Goal: Communication & Community: Answer question/provide support

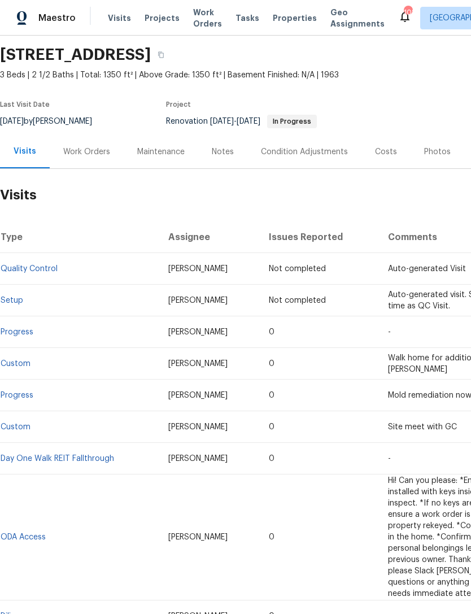
scroll to position [36, 0]
click at [99, 158] on div "Work Orders" at bounding box center [86, 152] width 47 height 11
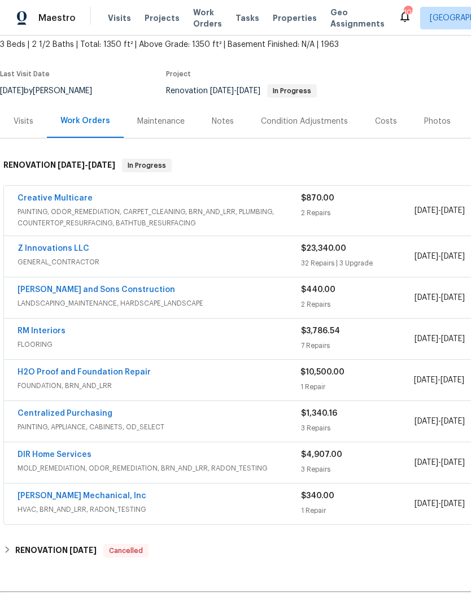
scroll to position [68, 0]
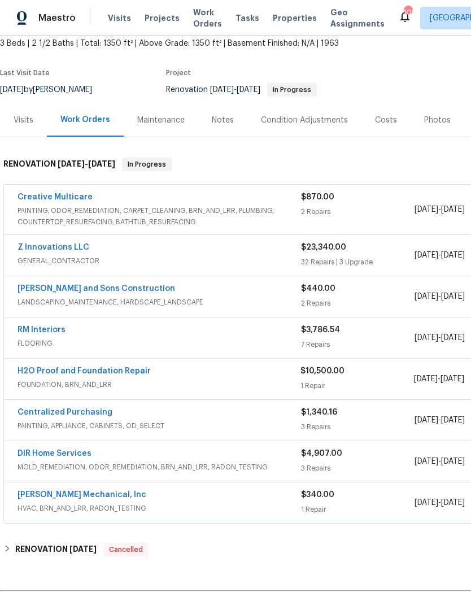
click at [90, 498] on link "[PERSON_NAME] Mechanical, Inc" at bounding box center [82, 495] width 129 height 8
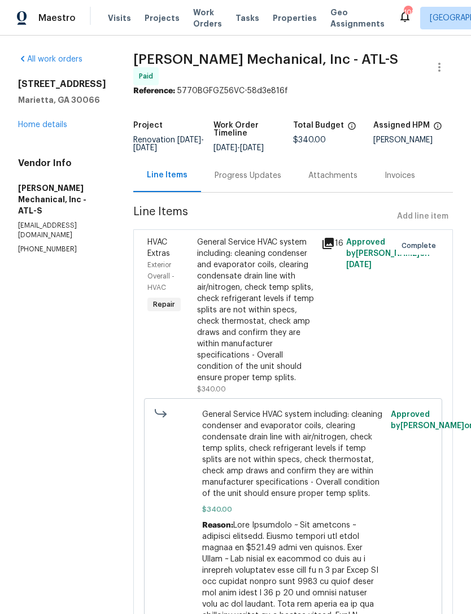
click at [280, 178] on div "Progress Updates" at bounding box center [248, 175] width 67 height 11
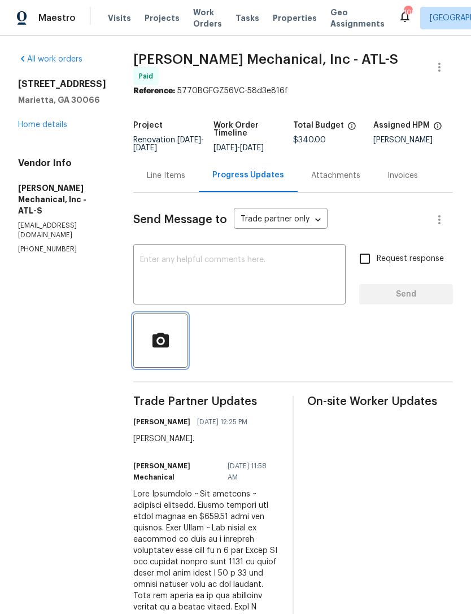
click at [168, 347] on icon "button" at bounding box center [160, 339] width 16 height 15
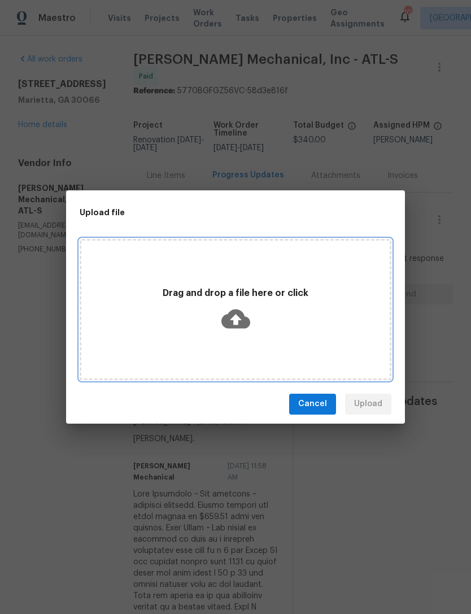
click at [289, 321] on div "Drag and drop a file here or click" at bounding box center [235, 309] width 308 height 53
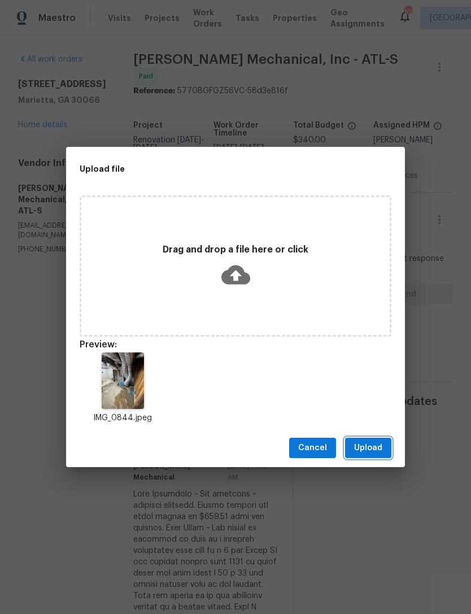
click at [377, 448] on span "Upload" at bounding box center [368, 448] width 28 height 14
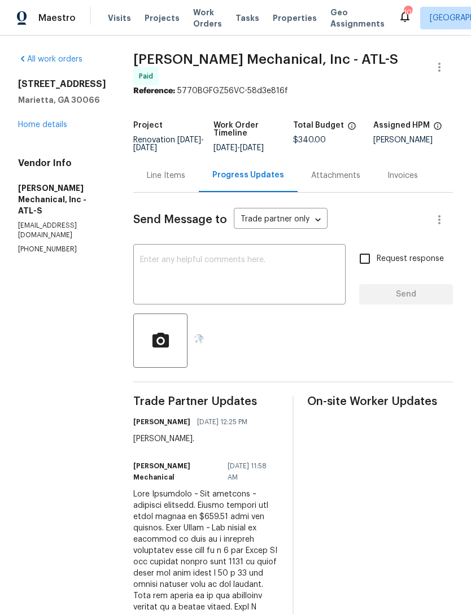
click at [248, 269] on textarea at bounding box center [239, 276] width 199 height 40
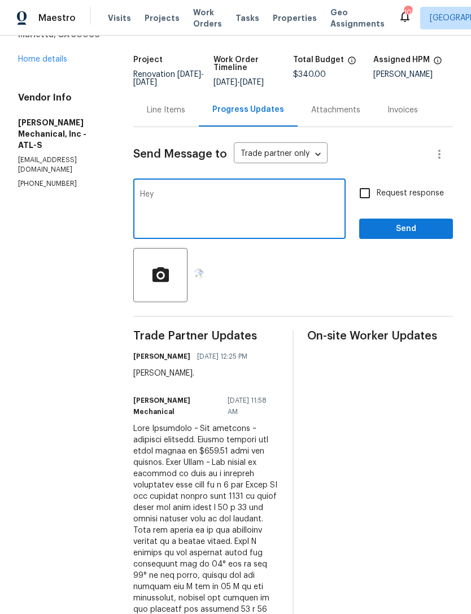
scroll to position [64, 0]
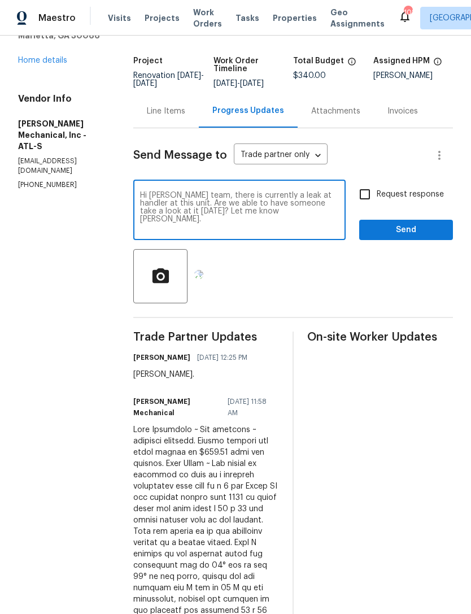
click at [322, 199] on textarea "Hi [PERSON_NAME] team, there is currently a leak at handler at this unit. Are w…" at bounding box center [239, 212] width 199 height 40
click at [329, 203] on textarea "Hi [PERSON_NAME] team, there is currently a leak at handler at this unit. Are w…" at bounding box center [239, 212] width 199 height 40
click at [223, 211] on textarea "Hi [PERSON_NAME] team, there is currently a leak at the handler at this unit. A…" at bounding box center [239, 212] width 199 height 40
click at [231, 207] on textarea "Hi [PERSON_NAME] team, there is currently a leak at the handler at this unit. A…" at bounding box center [239, 212] width 199 height 40
type textarea "Hi [PERSON_NAME] team, there is currently a leak at the handler at this home. A…"
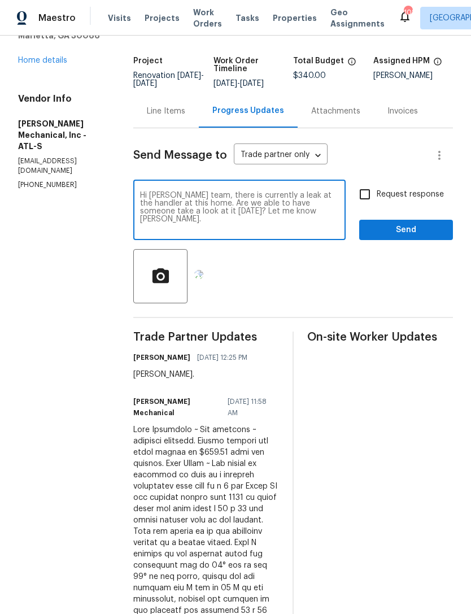
click at [368, 203] on input "Request response" at bounding box center [365, 194] width 24 height 24
checkbox input "true"
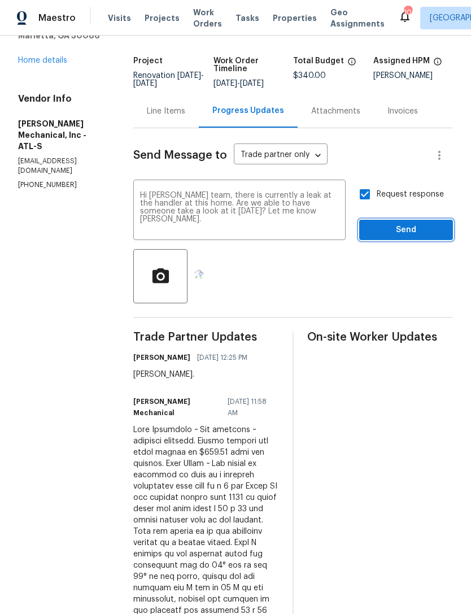
click at [402, 232] on span "Send" at bounding box center [406, 230] width 76 height 14
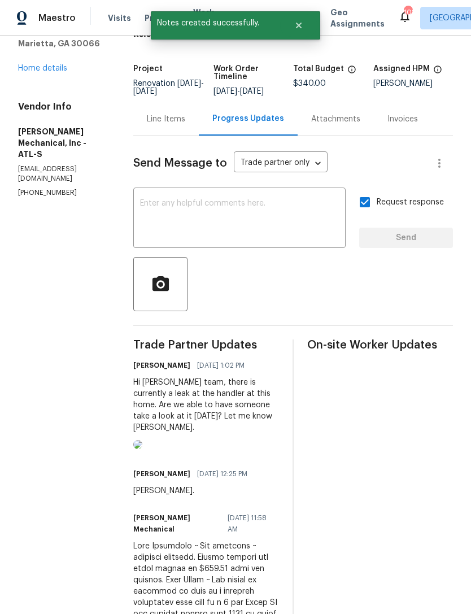
scroll to position [57, 0]
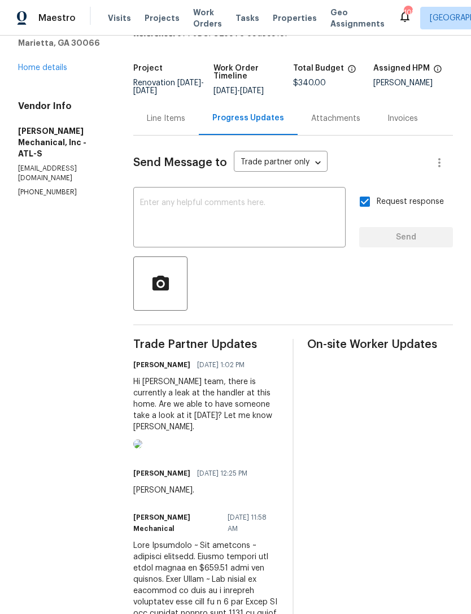
click at [48, 70] on link "Home details" at bounding box center [42, 68] width 49 height 8
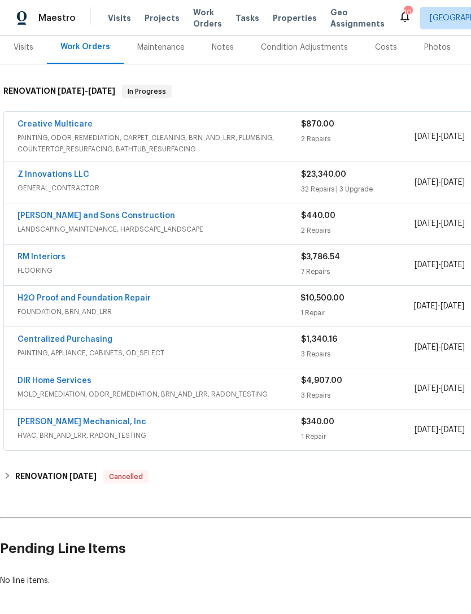
scroll to position [144, 0]
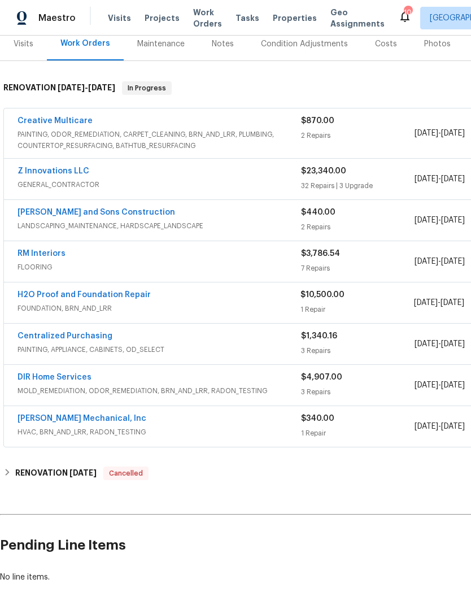
click at [81, 415] on link "[PERSON_NAME] Mechanical, Inc" at bounding box center [82, 419] width 129 height 8
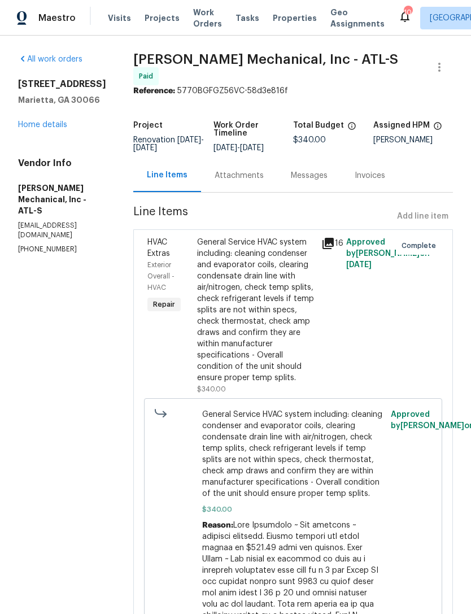
click at [245, 181] on div "Attachments" at bounding box center [239, 175] width 49 height 11
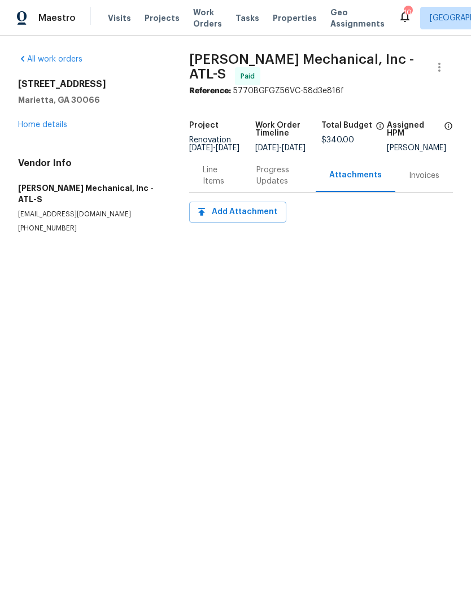
click at [279, 187] on div "Progress Updates" at bounding box center [279, 175] width 46 height 23
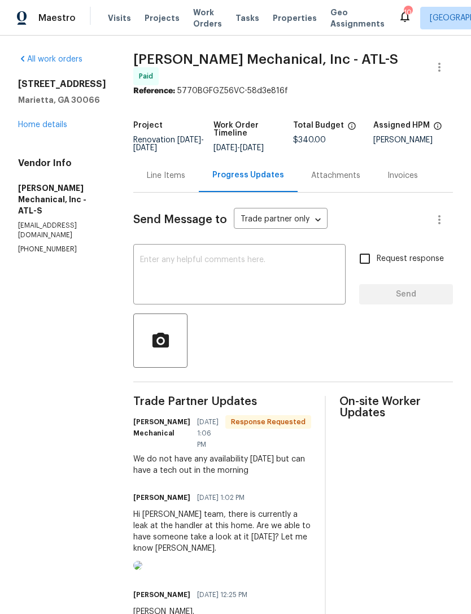
click at [228, 282] on textarea at bounding box center [239, 276] width 199 height 40
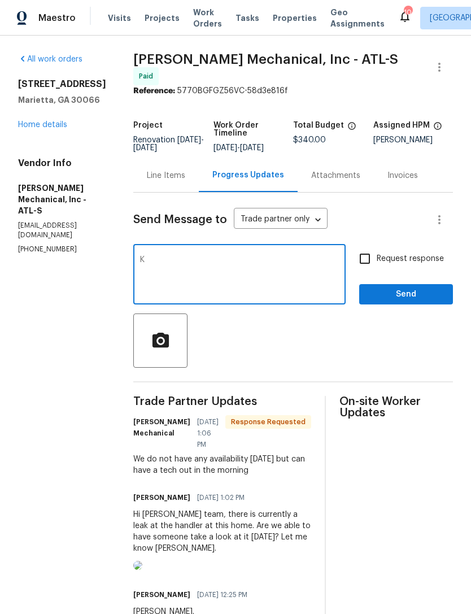
type textarea "K"
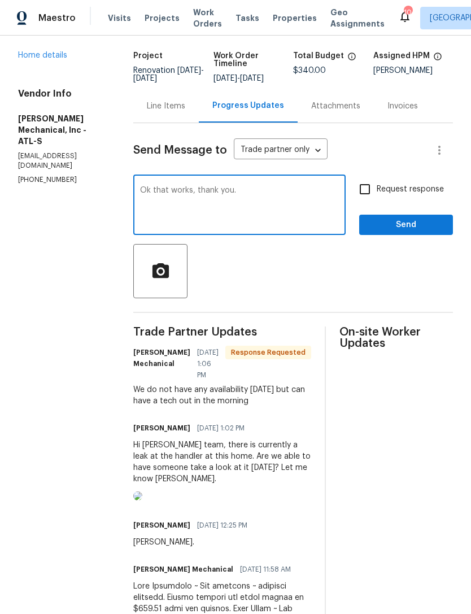
scroll to position [72, 0]
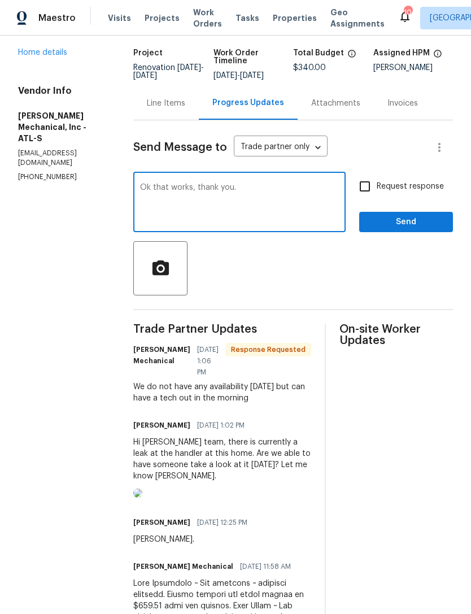
type textarea "Ok that works, thank you."
click at [400, 228] on span "Send" at bounding box center [406, 222] width 76 height 14
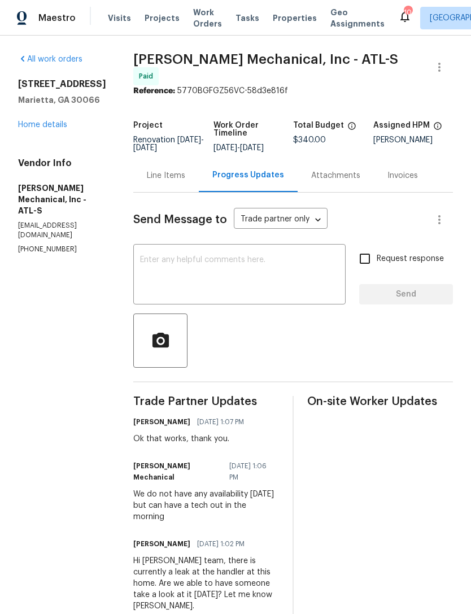
click at [54, 127] on link "Home details" at bounding box center [42, 125] width 49 height 8
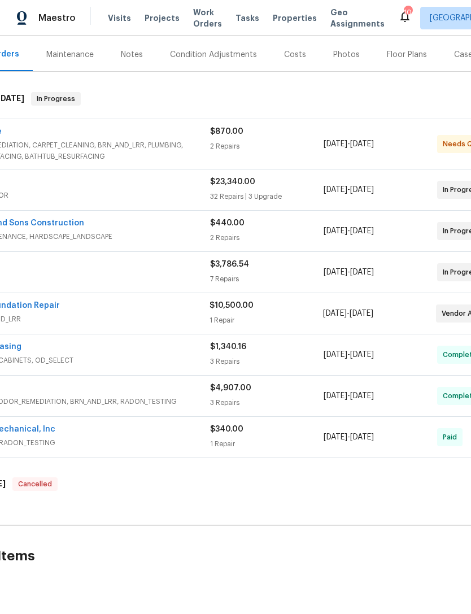
scroll to position [133, 91]
click at [102, 1] on div "Maestro Visits Projects Work Orders Tasks Properties Geo Assignments 99 [GEOGRA…" at bounding box center [235, 18] width 471 height 36
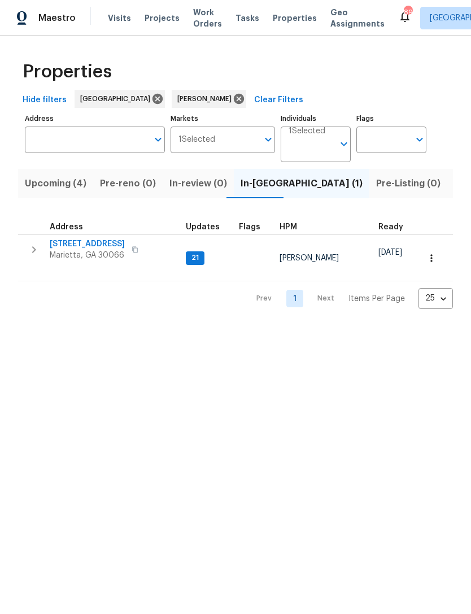
click at [68, 184] on span "Upcoming (4)" at bounding box center [56, 184] width 62 height 16
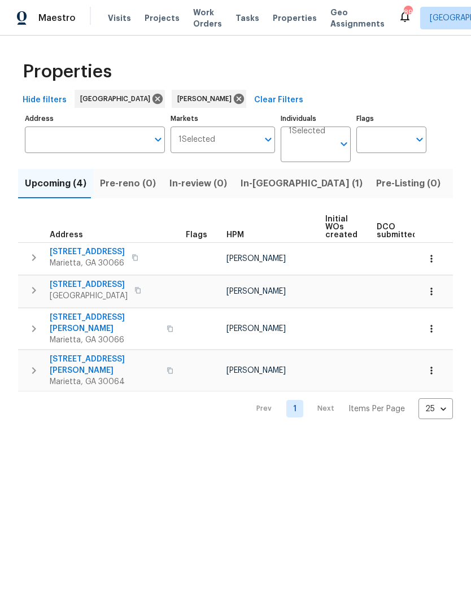
click at [88, 315] on span "[STREET_ADDRESS][PERSON_NAME]" at bounding box center [105, 323] width 110 height 23
click at [93, 354] on span "[STREET_ADDRESS][PERSON_NAME]" at bounding box center [105, 365] width 110 height 23
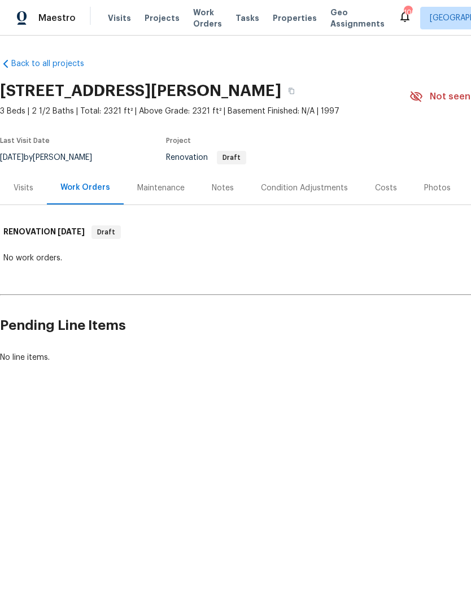
click at [24, 191] on div "Visits" at bounding box center [24, 187] width 20 height 11
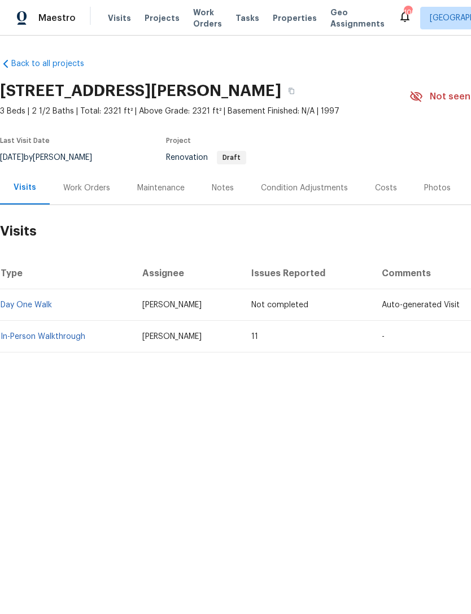
click at [33, 337] on link "In-Person Walkthrough" at bounding box center [43, 337] width 85 height 8
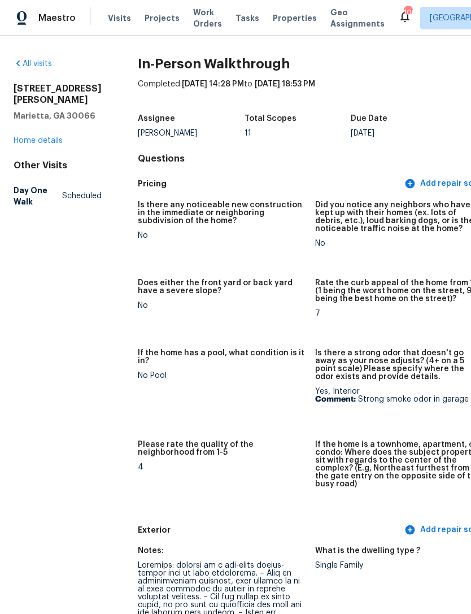
click at [34, 145] on link "Home details" at bounding box center [38, 141] width 49 height 8
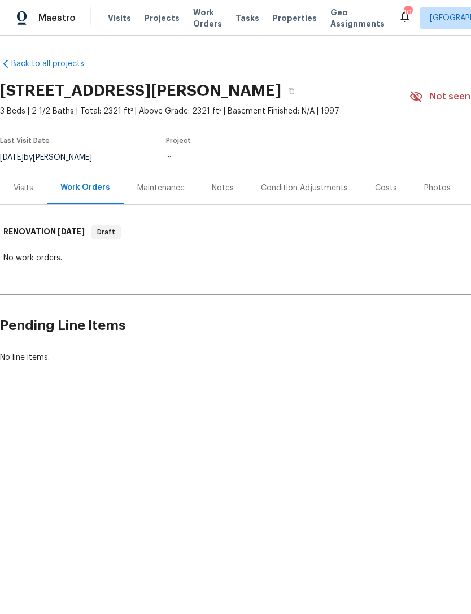
click at [30, 189] on div "Visits" at bounding box center [24, 187] width 20 height 11
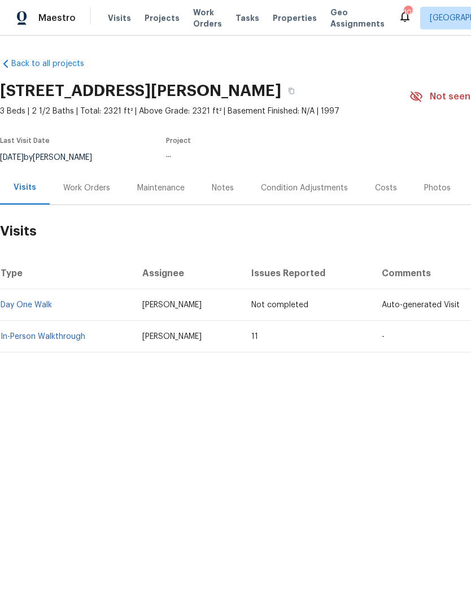
click at [46, 336] on link "In-Person Walkthrough" at bounding box center [43, 337] width 85 height 8
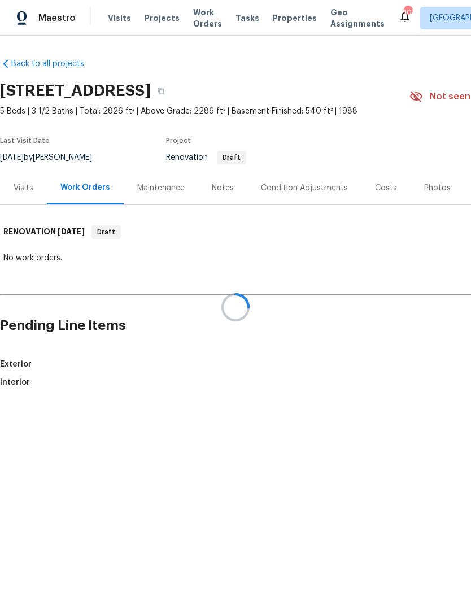
click at [27, 189] on div at bounding box center [235, 307] width 471 height 614
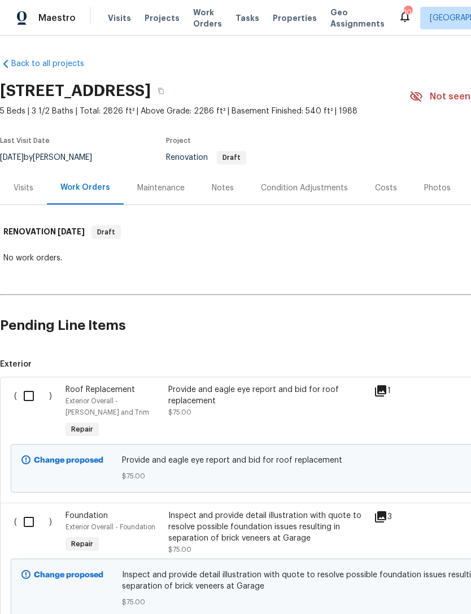
click at [28, 188] on div "Visits" at bounding box center [24, 187] width 20 height 11
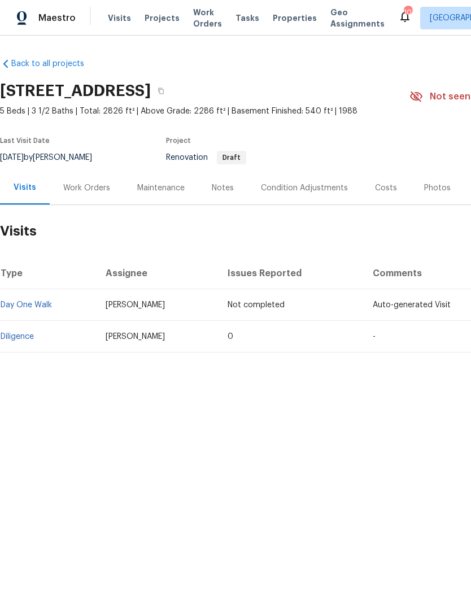
click at [28, 338] on link "Diligence" at bounding box center [17, 337] width 33 height 8
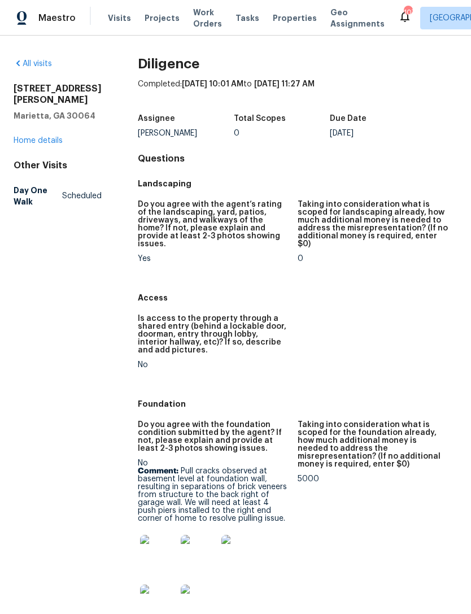
click at [43, 137] on link "Home details" at bounding box center [38, 141] width 49 height 8
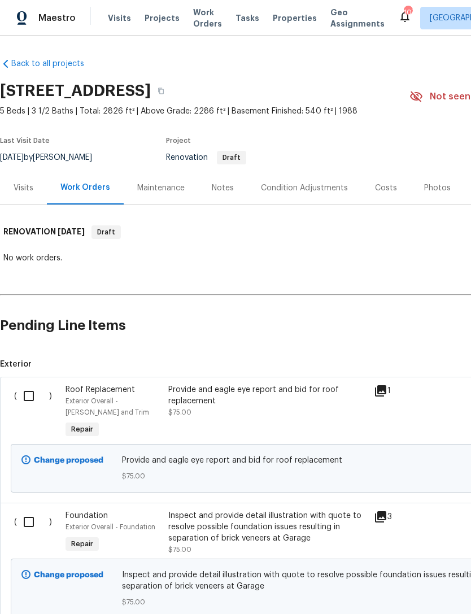
click at [24, 182] on div "Visits" at bounding box center [24, 187] width 20 height 11
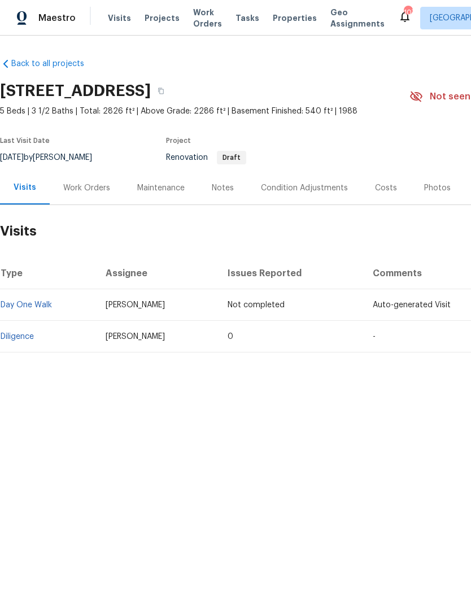
click at [98, 191] on div "Work Orders" at bounding box center [86, 187] width 47 height 11
